Goal: Information Seeking & Learning: Understand process/instructions

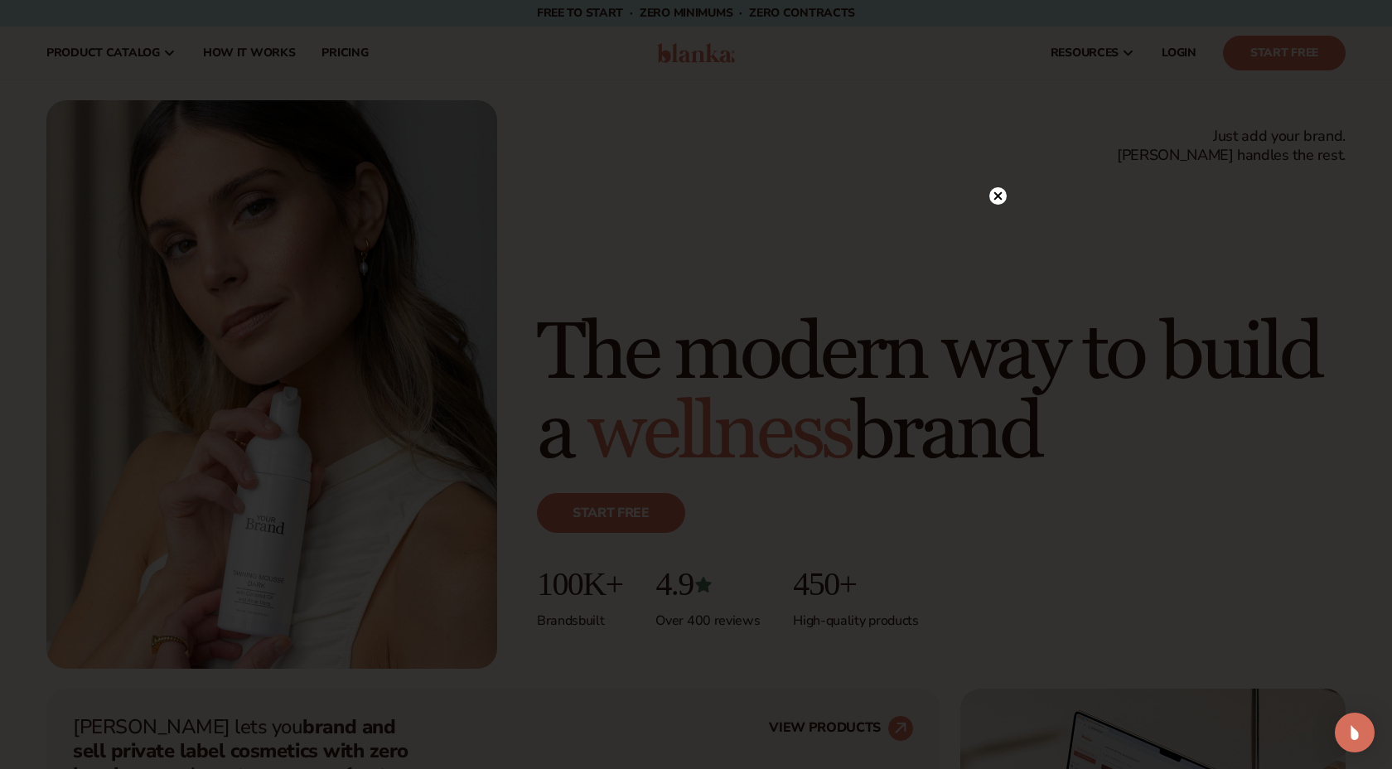
click at [999, 195] on icon at bounding box center [998, 195] width 8 height 8
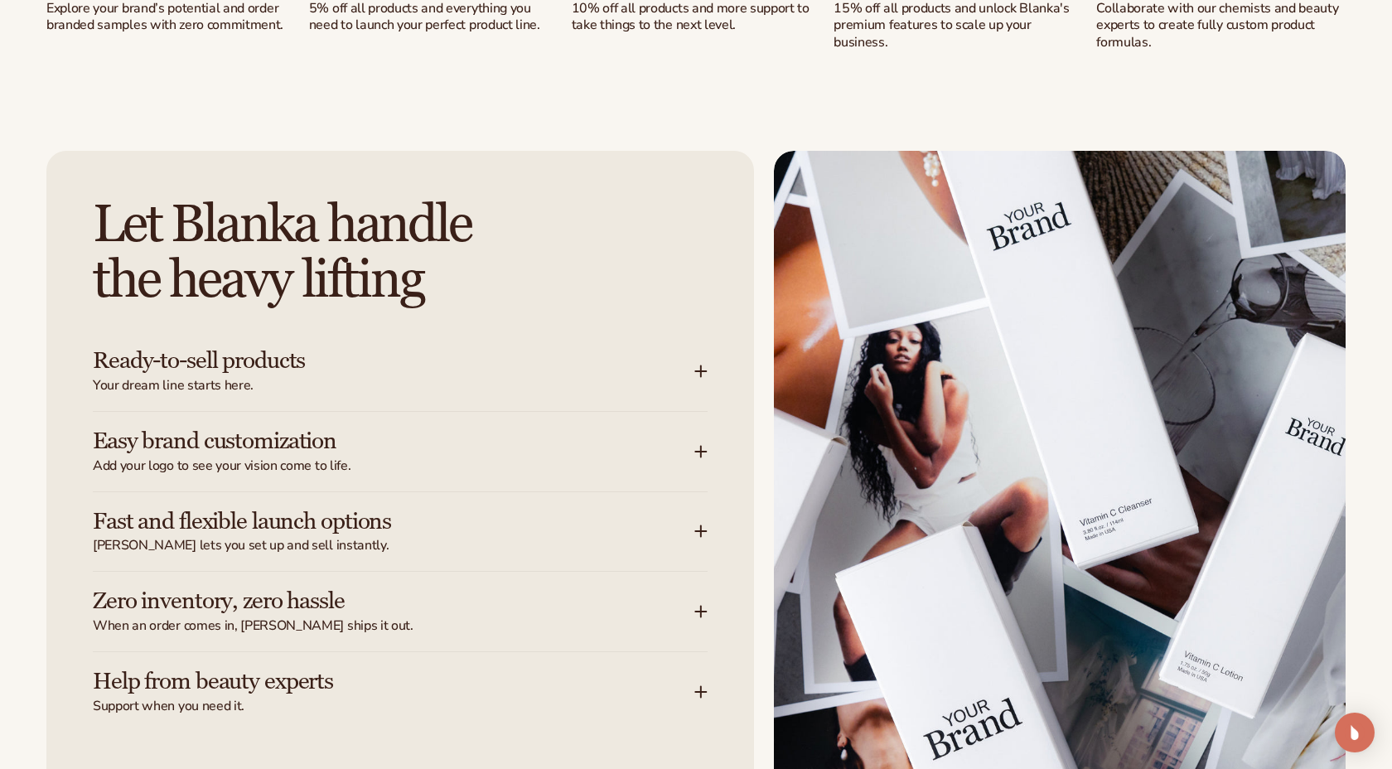
scroll to position [1965, 0]
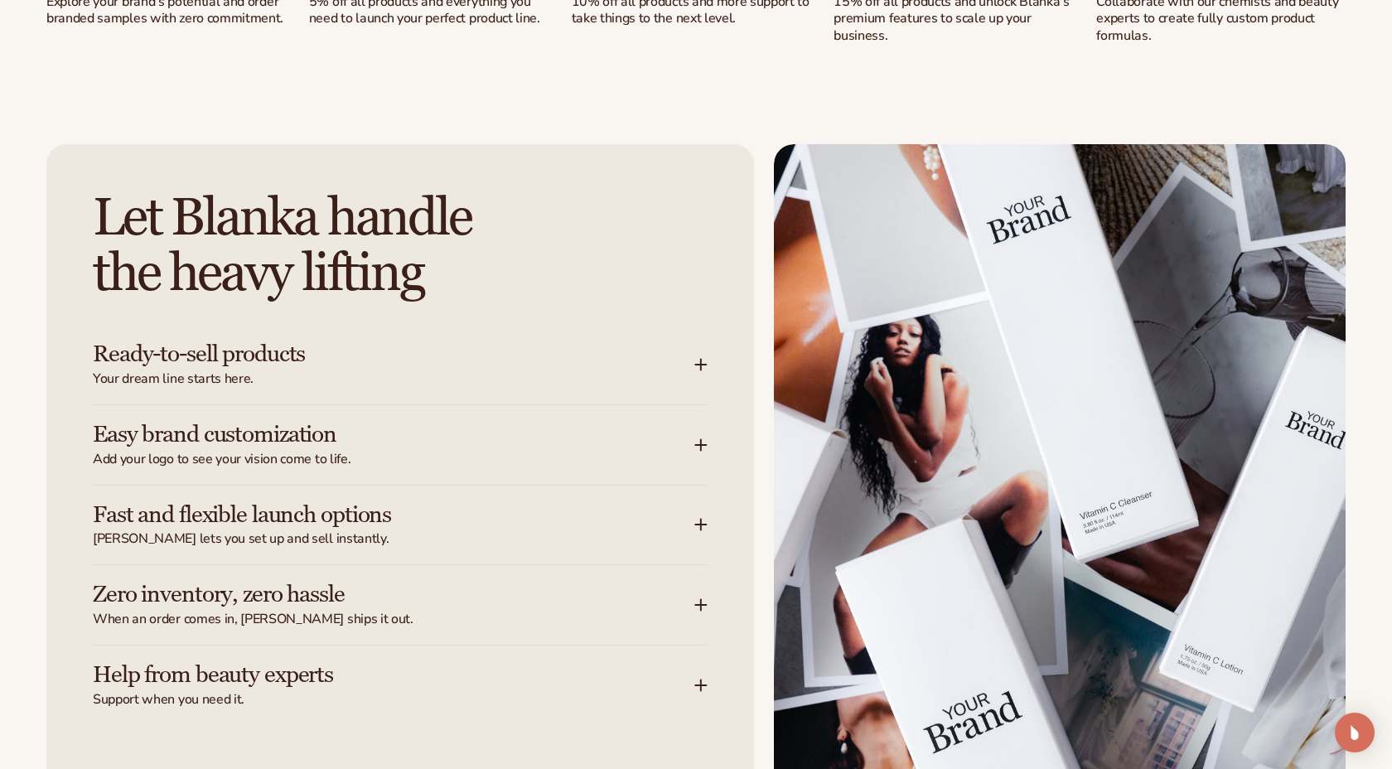
click at [704, 365] on icon at bounding box center [701, 365] width 11 height 0
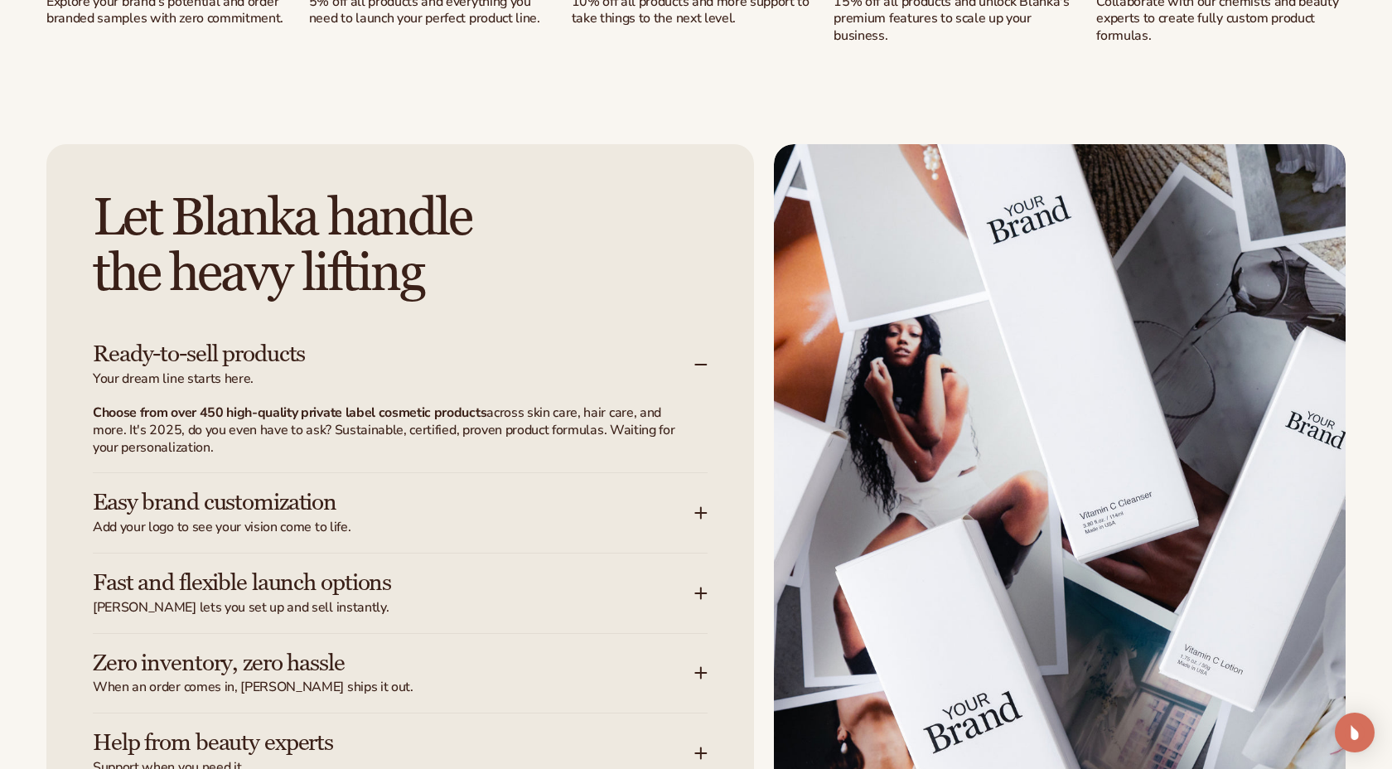
click at [704, 365] on icon at bounding box center [701, 365] width 11 height 0
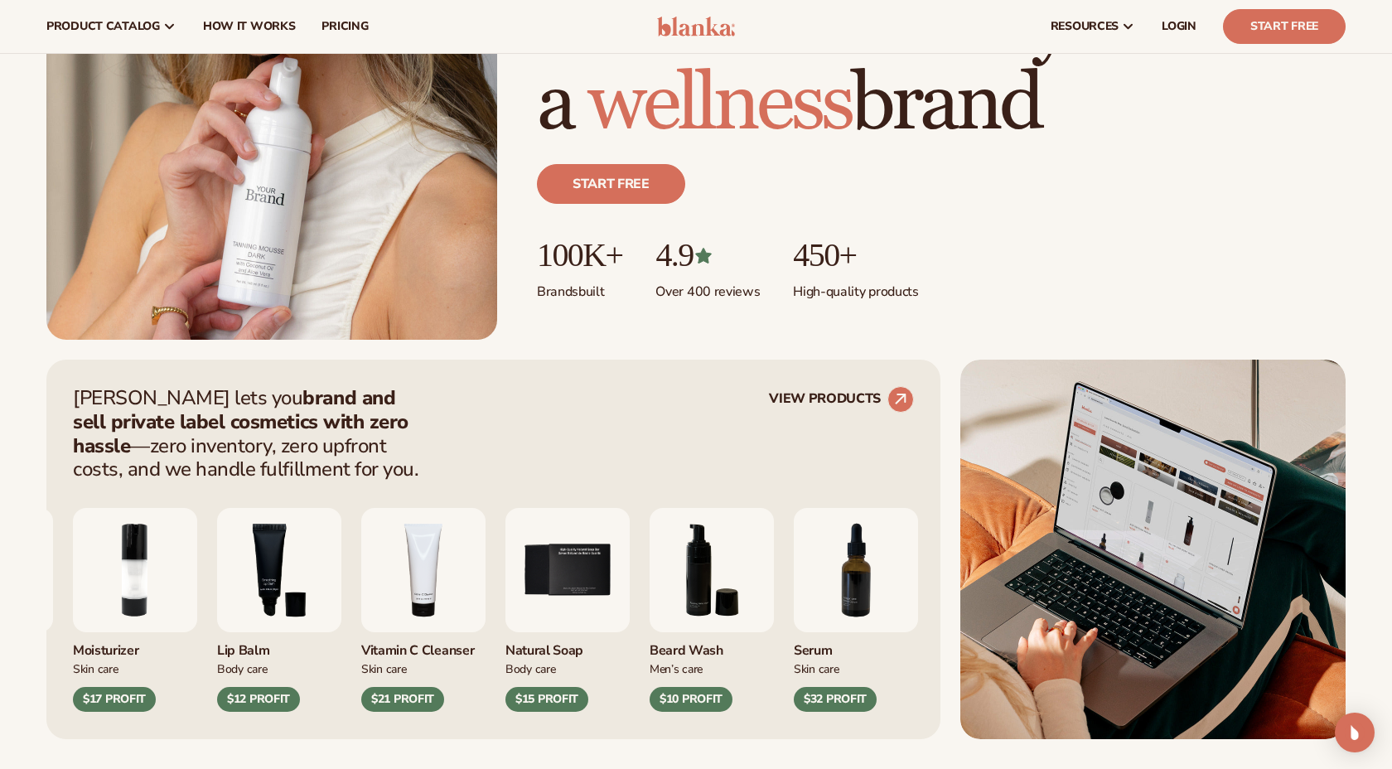
scroll to position [0, 0]
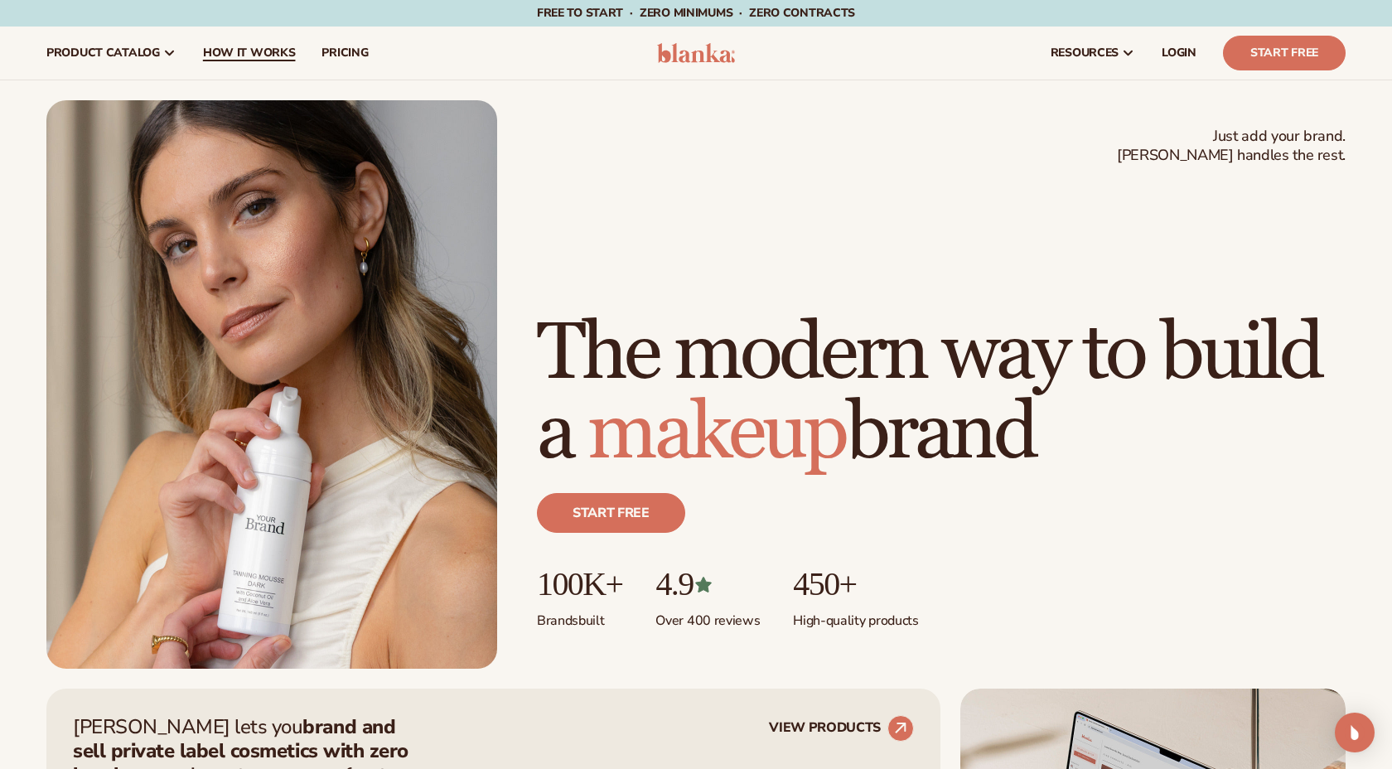
click at [235, 47] on span "How It Works" at bounding box center [249, 52] width 93 height 13
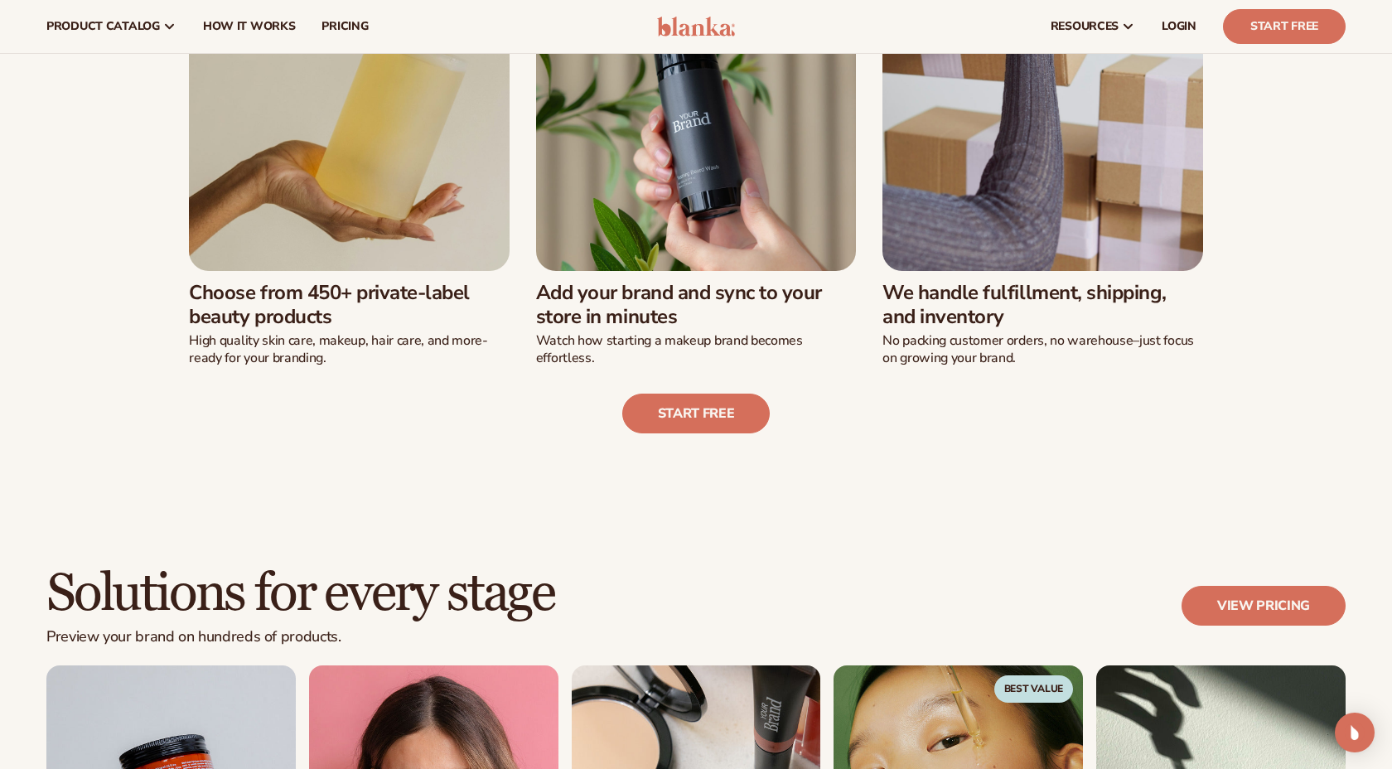
scroll to position [564, 0]
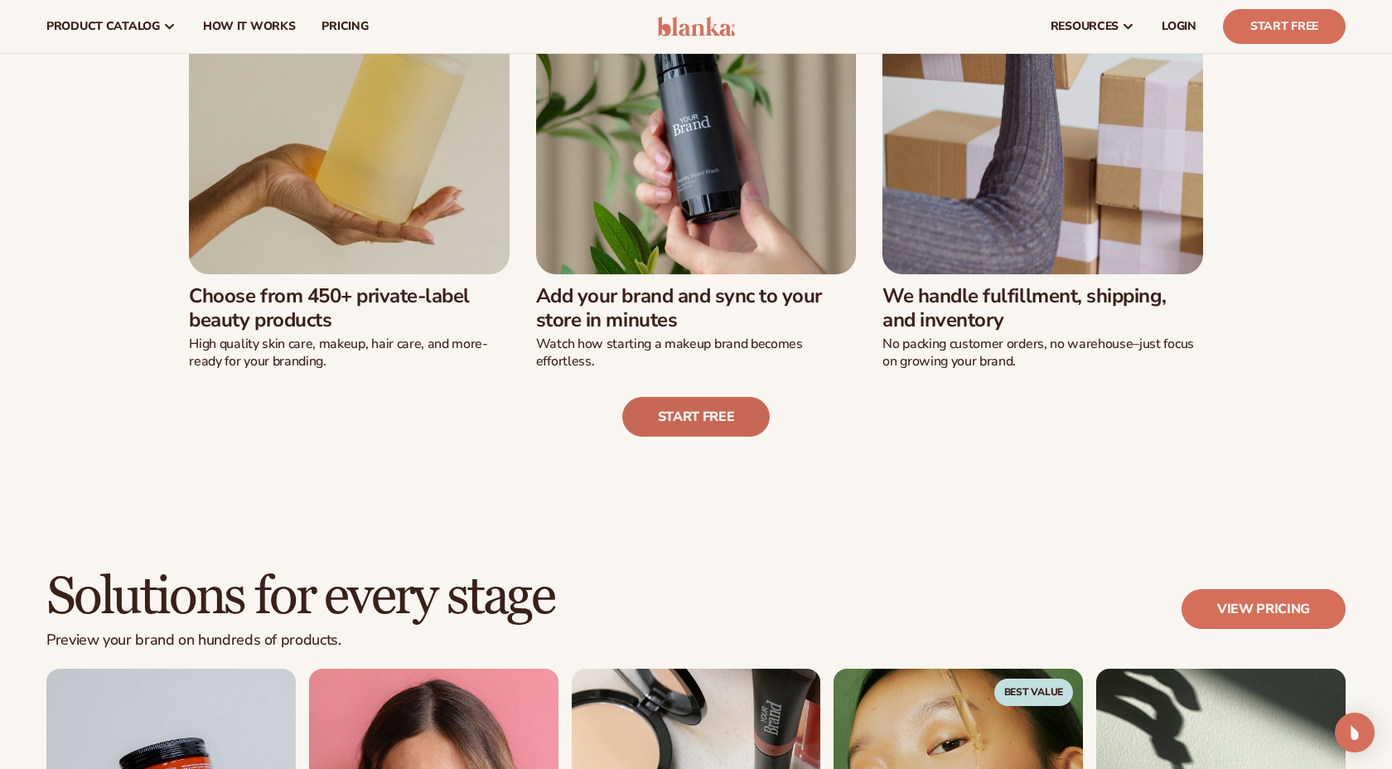
click at [692, 416] on link "Start free" at bounding box center [696, 417] width 148 height 40
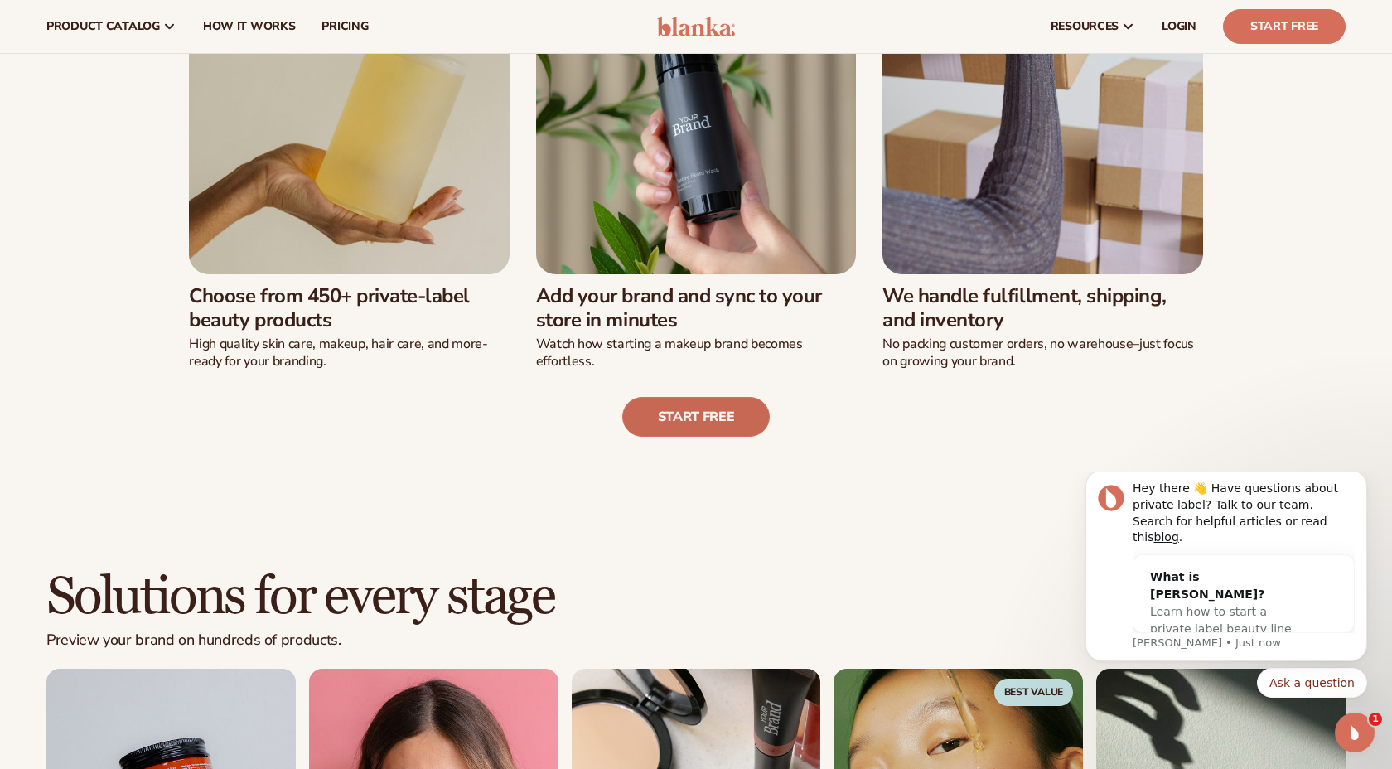
scroll to position [0, 0]
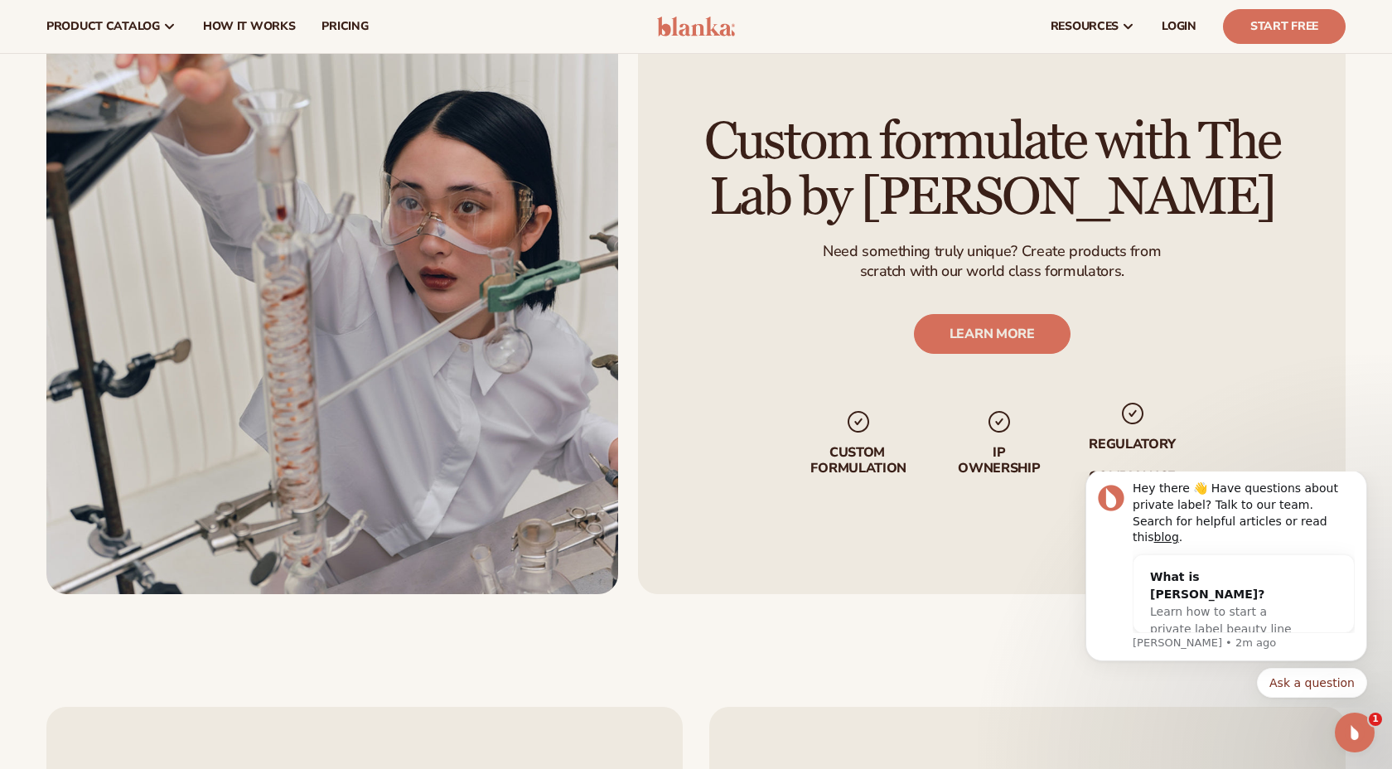
scroll to position [2965, 0]
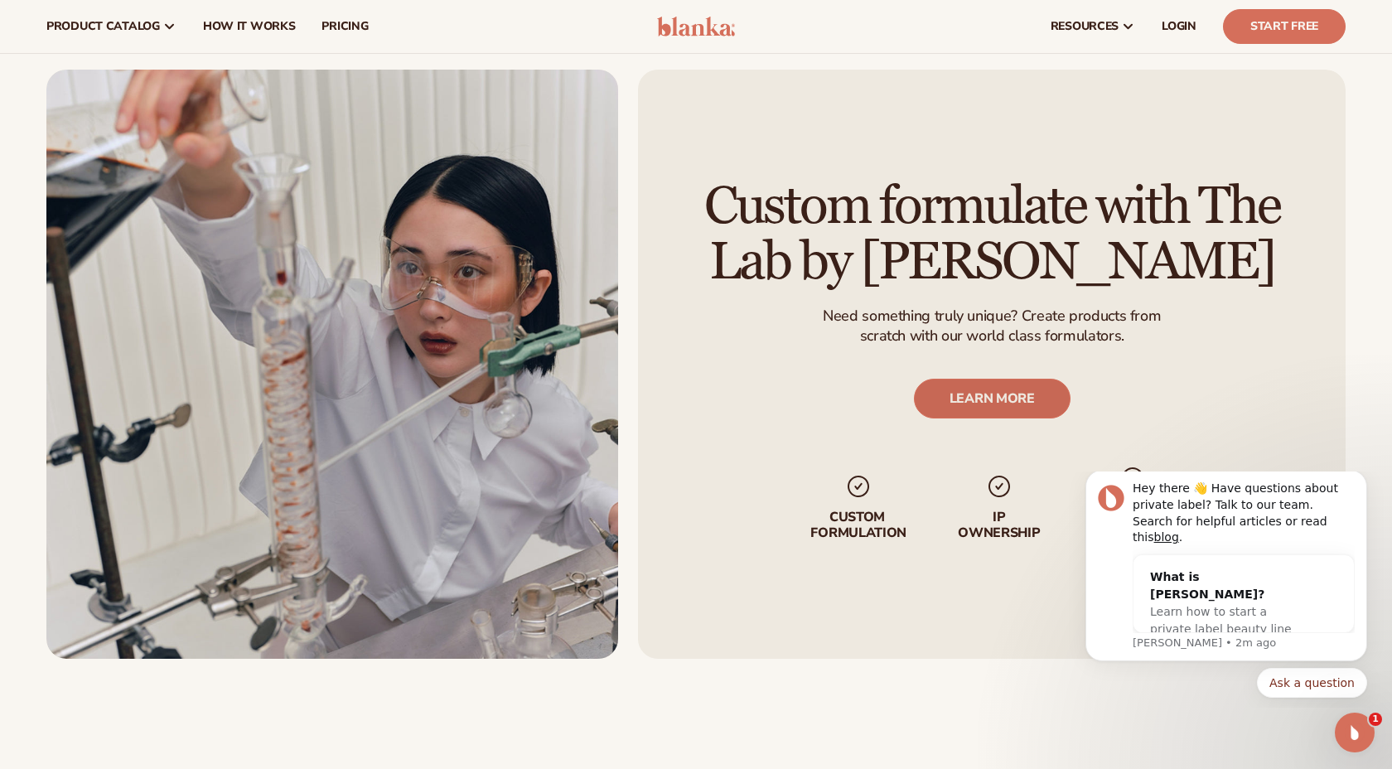
click at [987, 405] on link "LEARN MORE" at bounding box center [991, 399] width 157 height 40
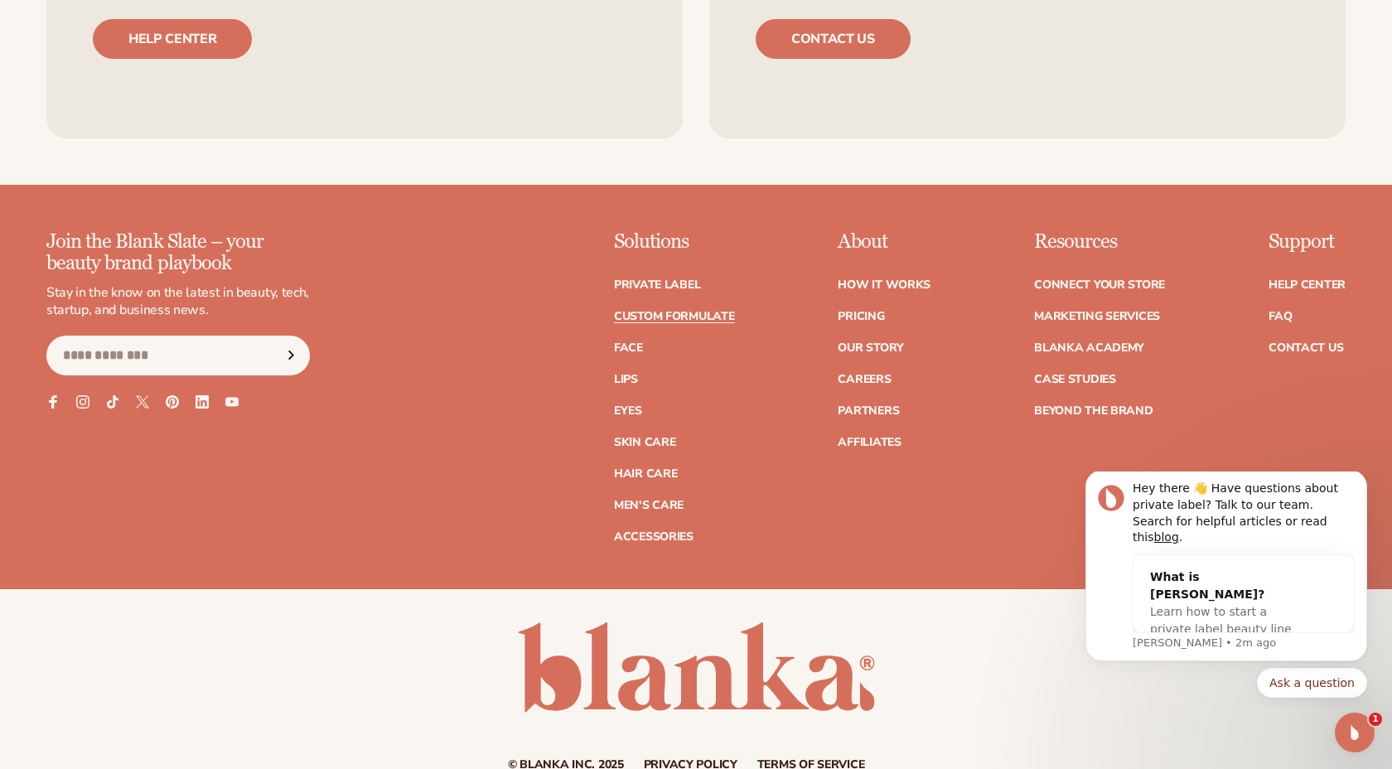
scroll to position [2378, 0]
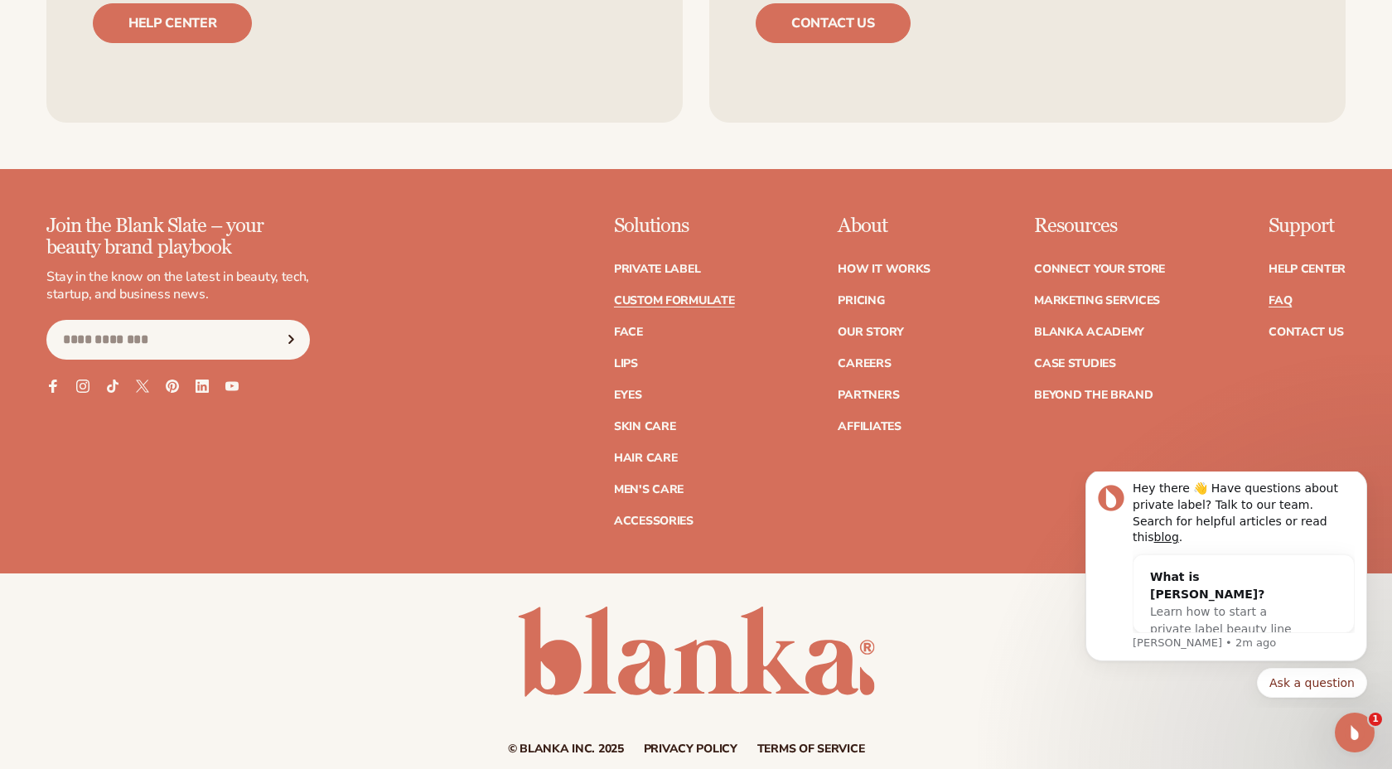
click at [1280, 304] on link "FAQ" at bounding box center [1280, 301] width 23 height 12
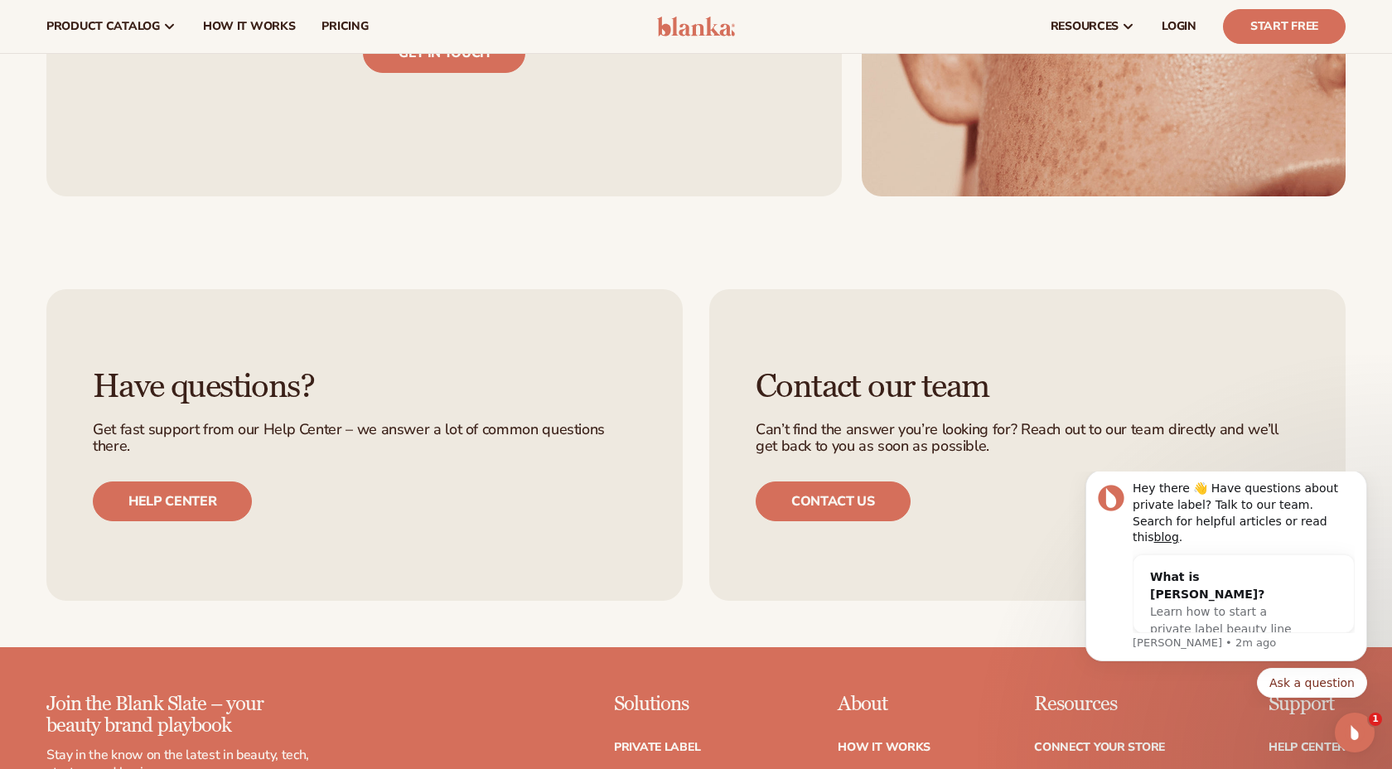
scroll to position [1807, 0]
